Goal: Check status: Check status

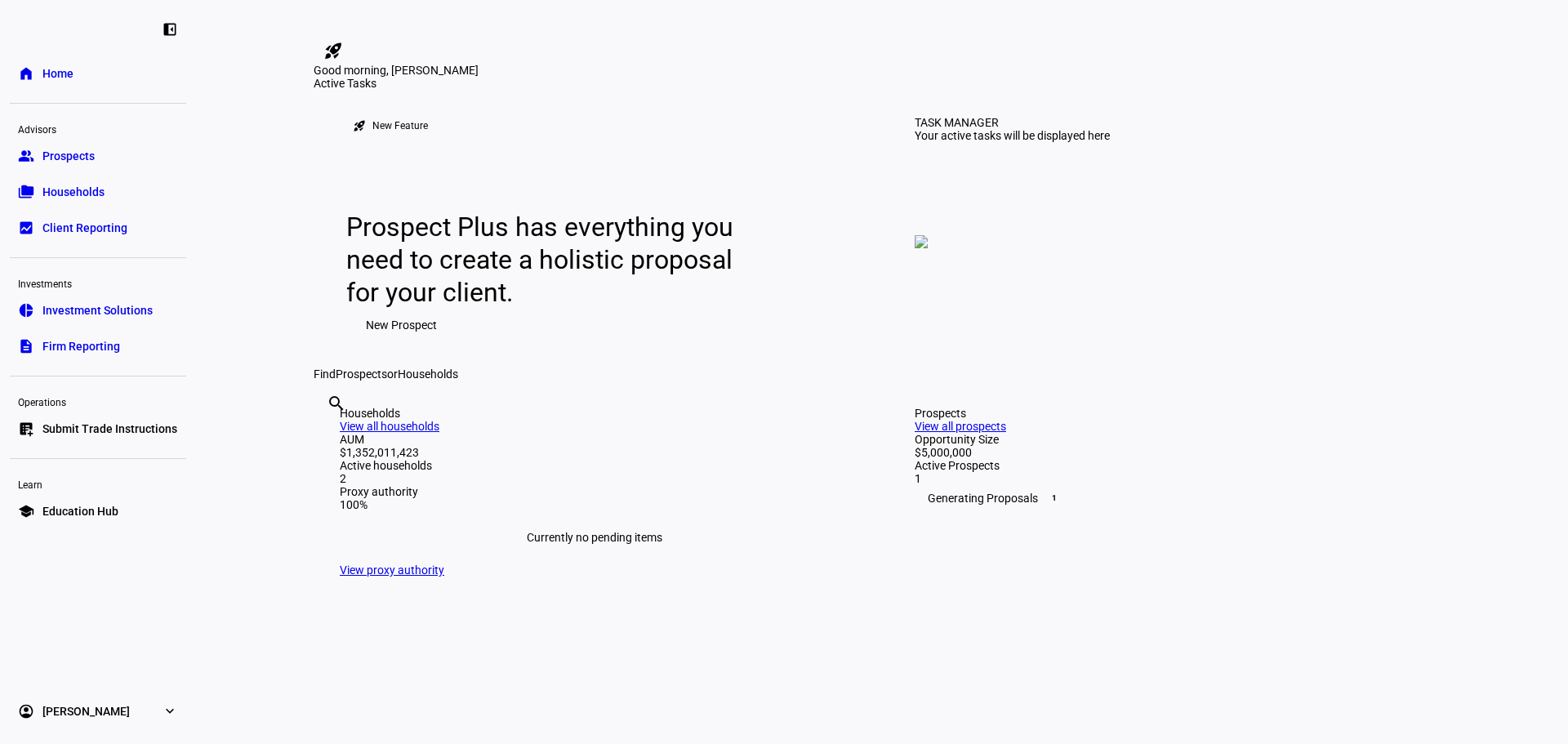
click at [58, 185] on span "Households" at bounding box center [73, 191] width 62 height 16
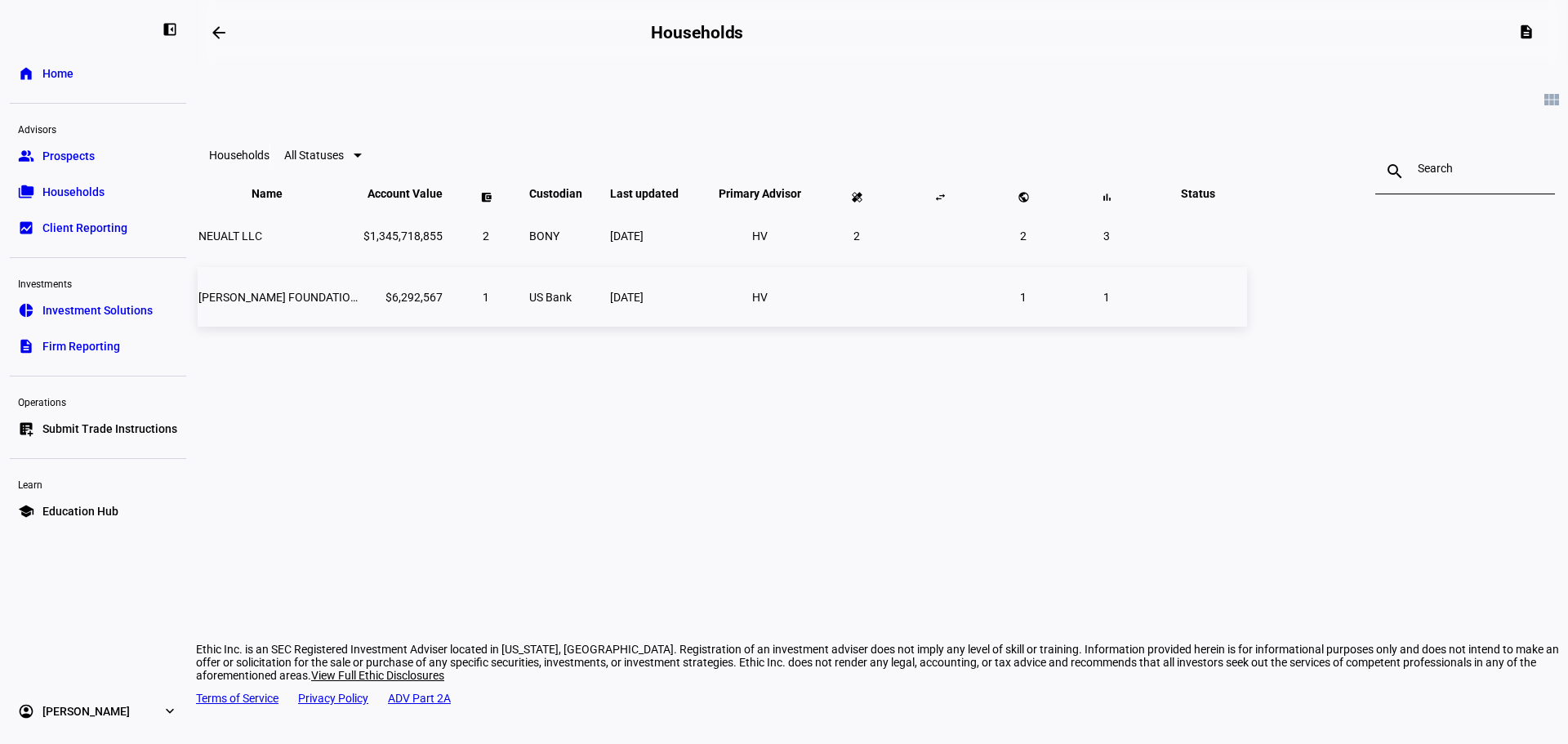
click at [361, 326] on td "[PERSON_NAME] FOUNDATION, INC" at bounding box center [279, 297] width 163 height 60
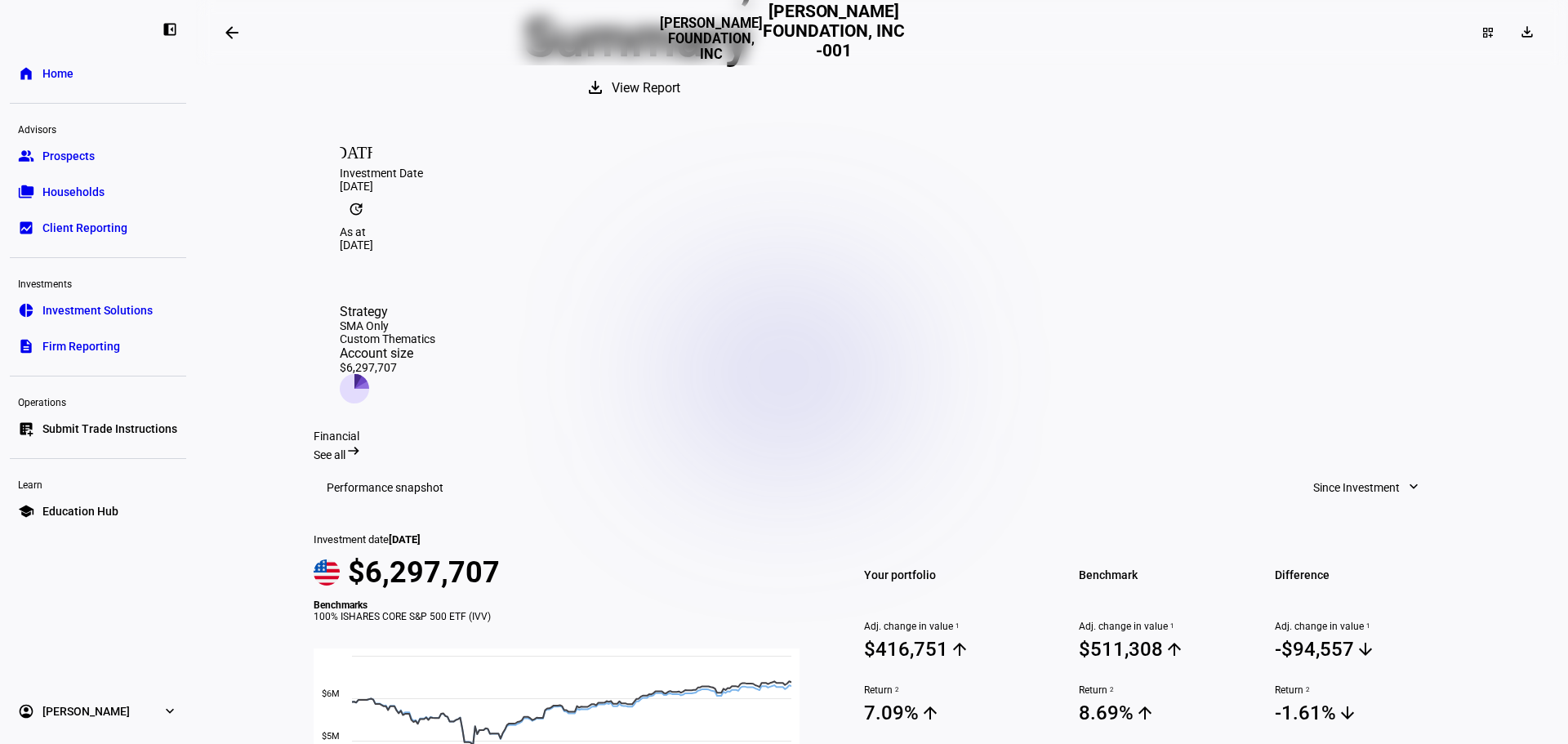
scroll to position [271, 0]
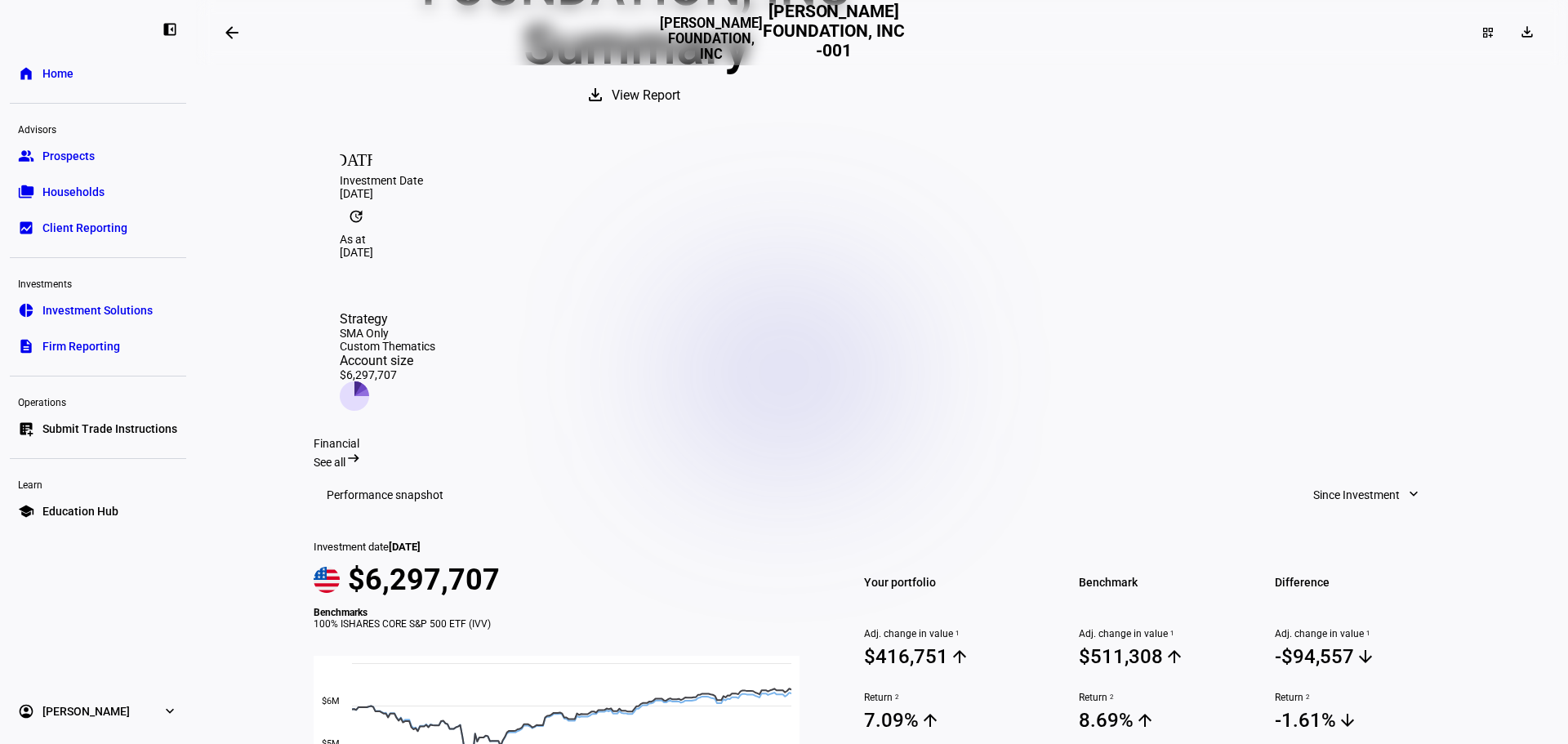
click at [239, 33] on mat-icon "arrow_backwards" at bounding box center [232, 32] width 20 height 20
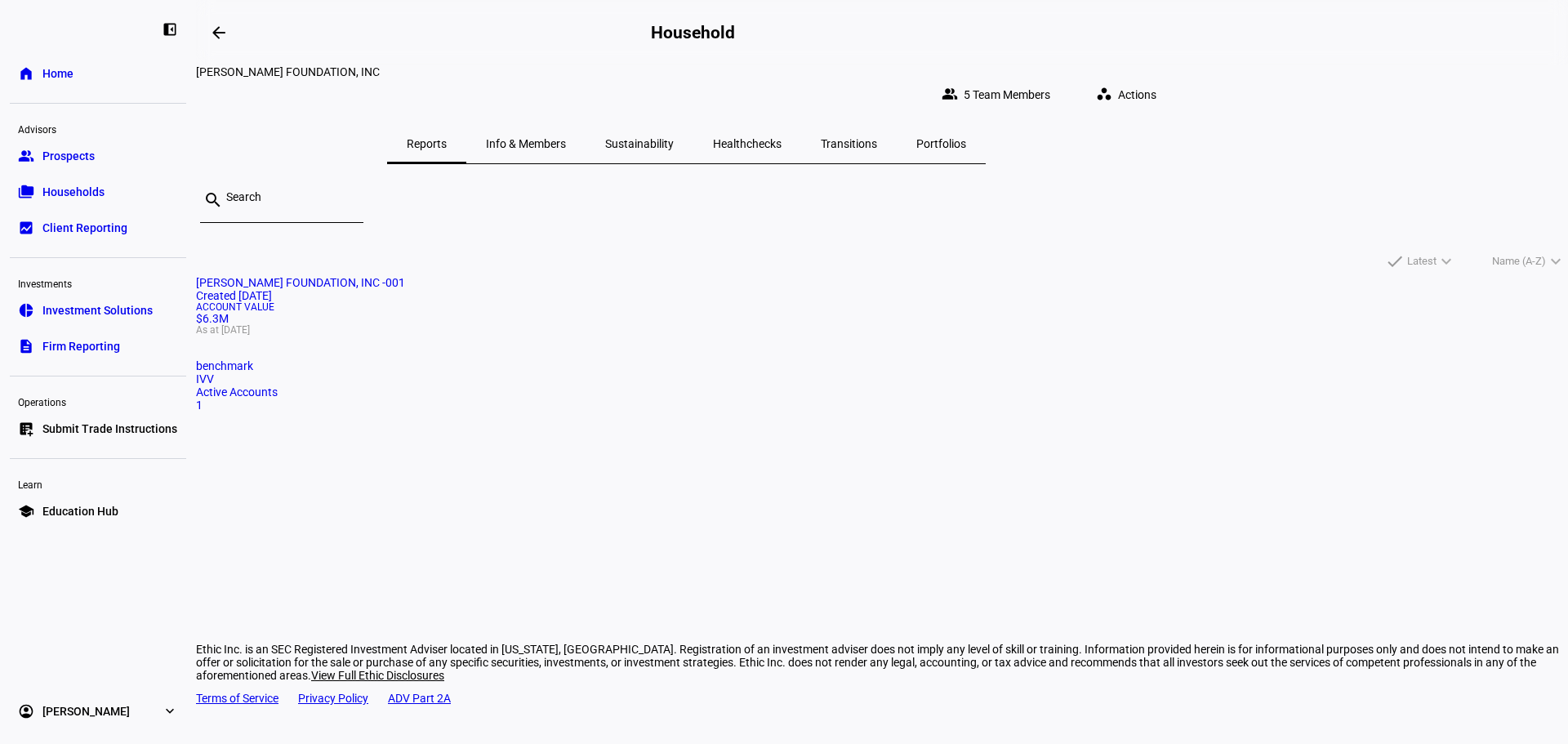
click at [218, 34] on mat-icon "arrow_backwards" at bounding box center [219, 32] width 20 height 20
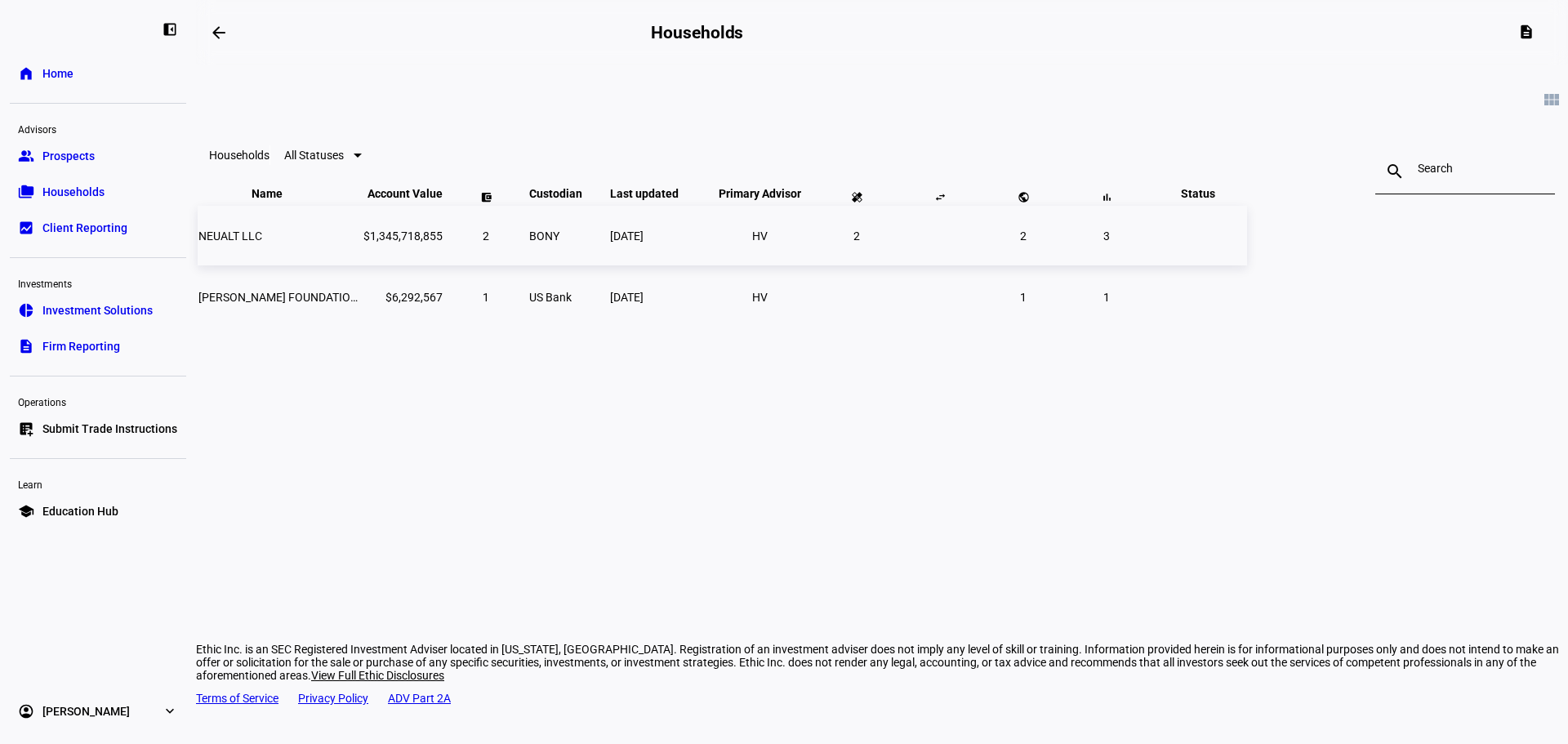
click at [361, 264] on td "NEUALT LLC" at bounding box center [279, 236] width 163 height 60
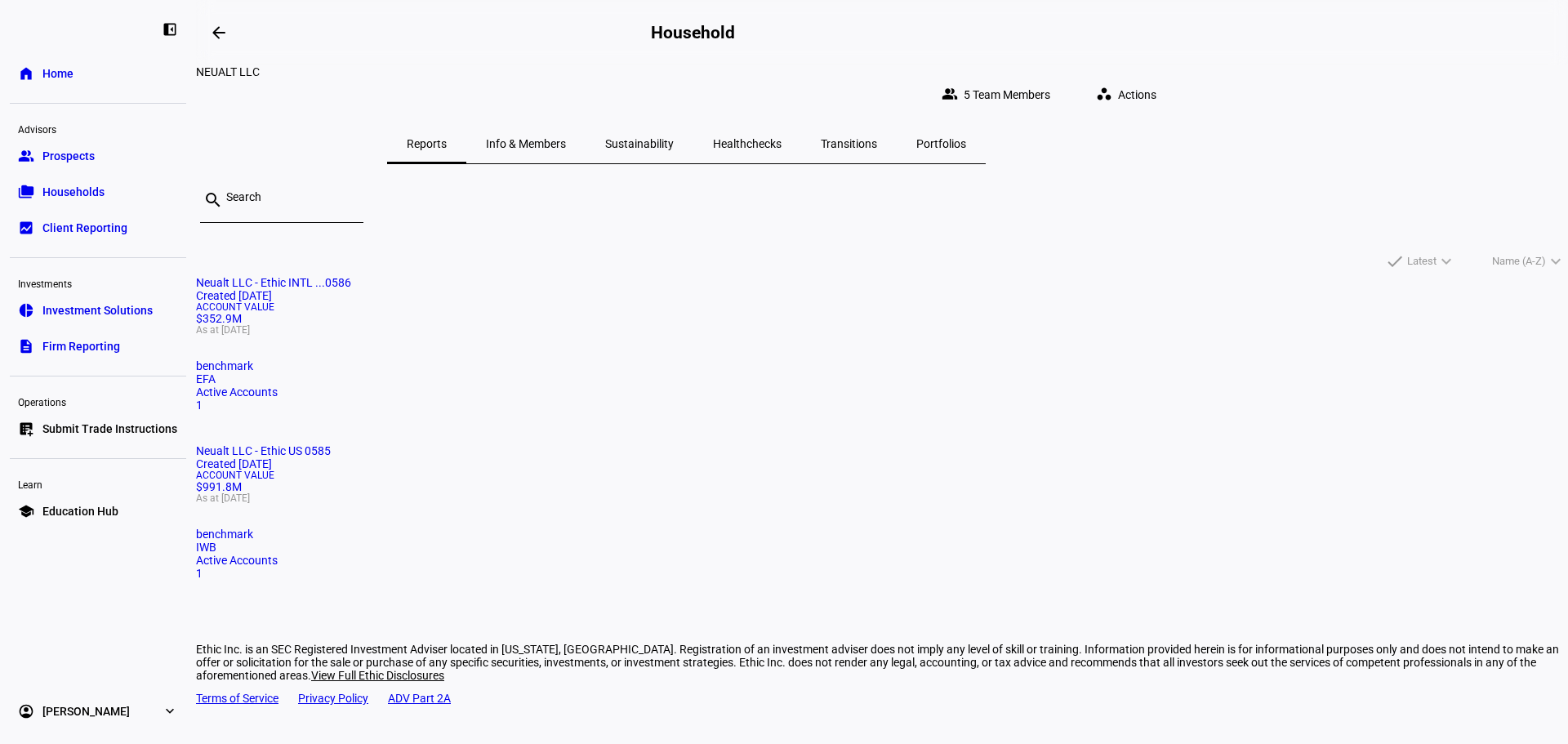
click at [331, 444] on span "Neualt LLC - Ethic US 0585" at bounding box center [263, 450] width 135 height 13
click at [351, 289] on span "Neualt LLC - Ethic INTL ...0586" at bounding box center [273, 282] width 156 height 13
